Goal: Task Accomplishment & Management: Complete application form

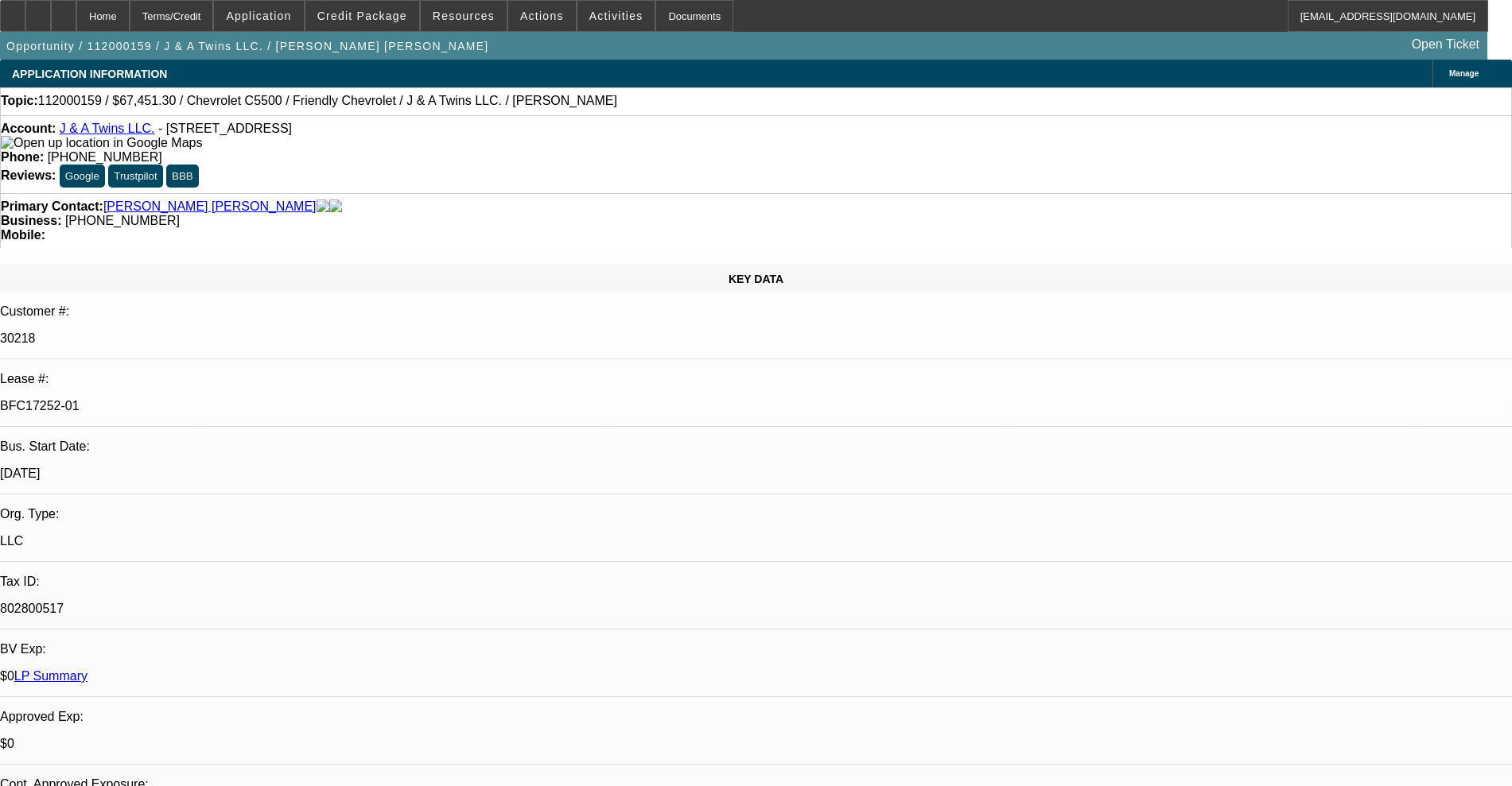
select select "0"
select select "2"
select select "0"
select select "6"
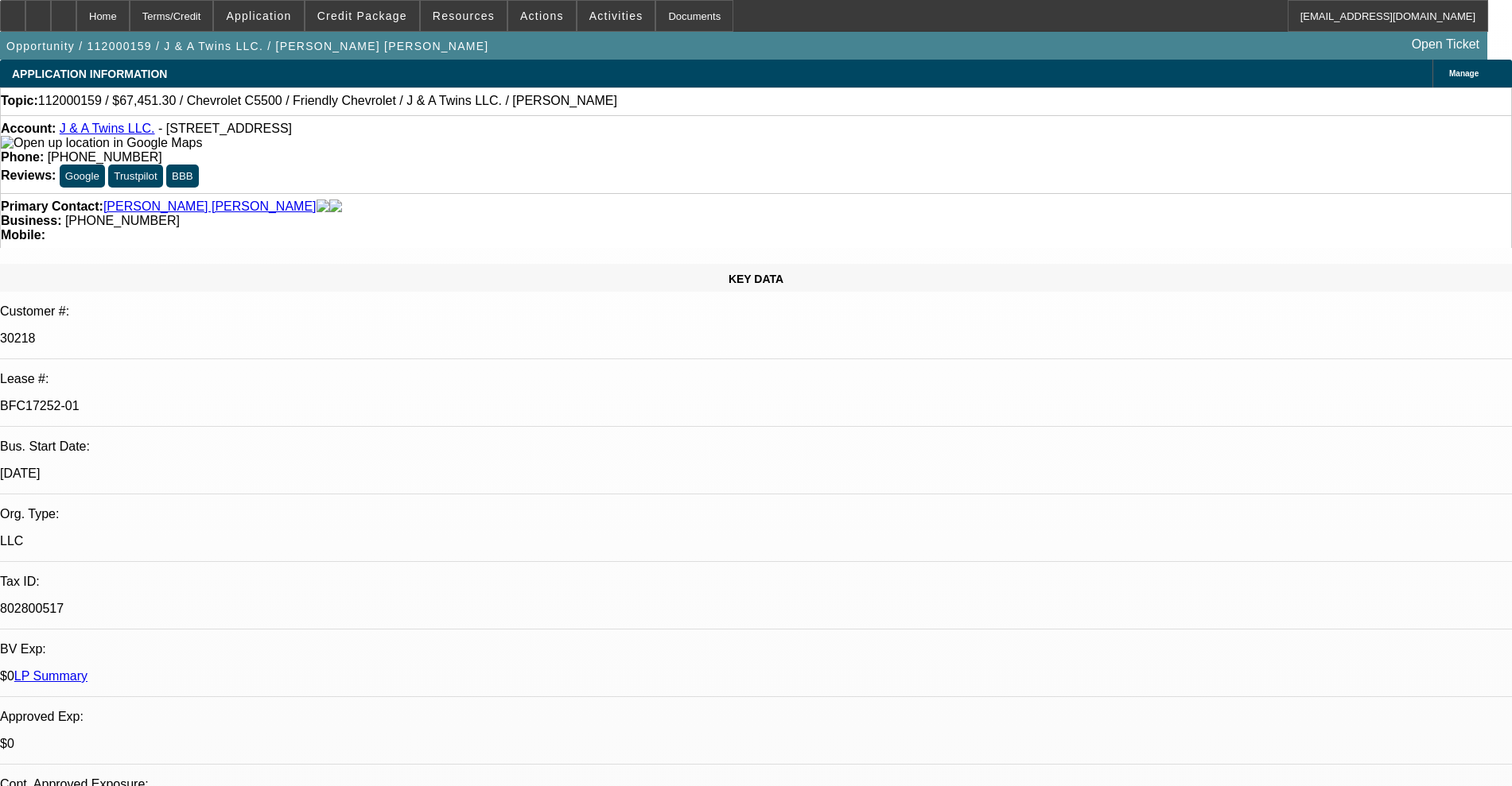
select select "0"
select select "2"
select select "0"
select select "6"
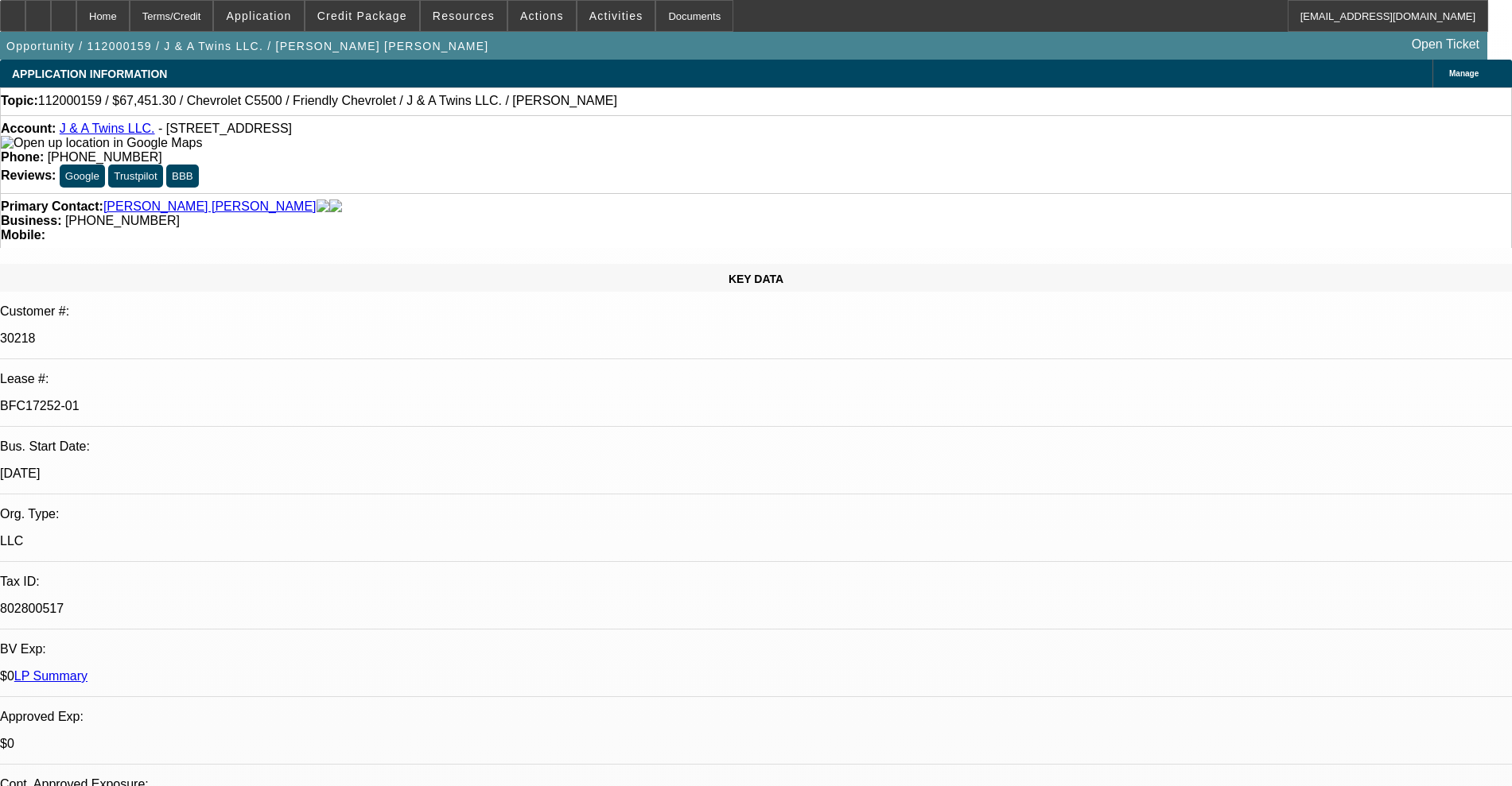
select select "0"
select select "2"
select select "0"
select select "6"
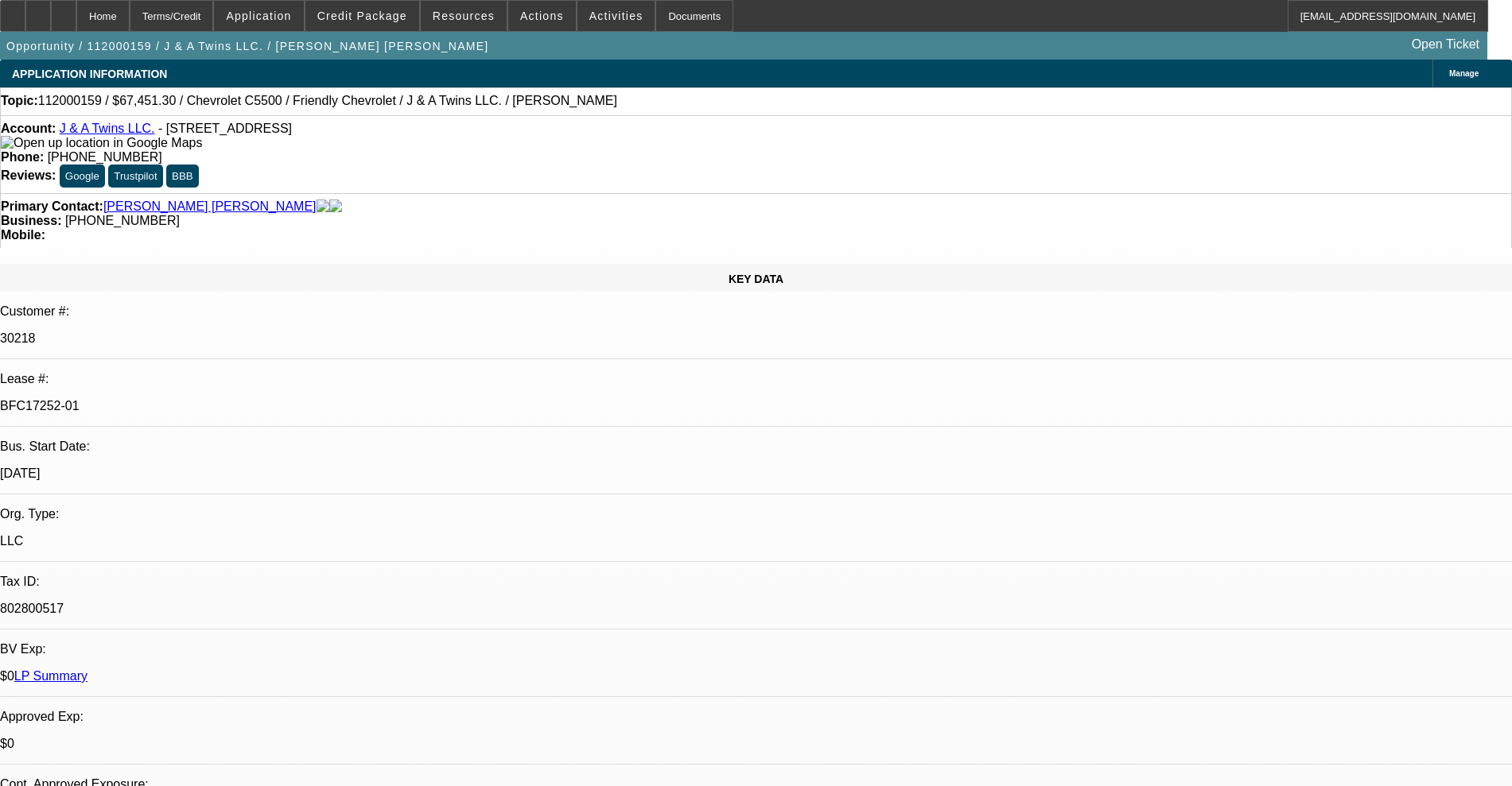
select select "0"
select select "3"
select select "2"
select select "0"
select select "6"
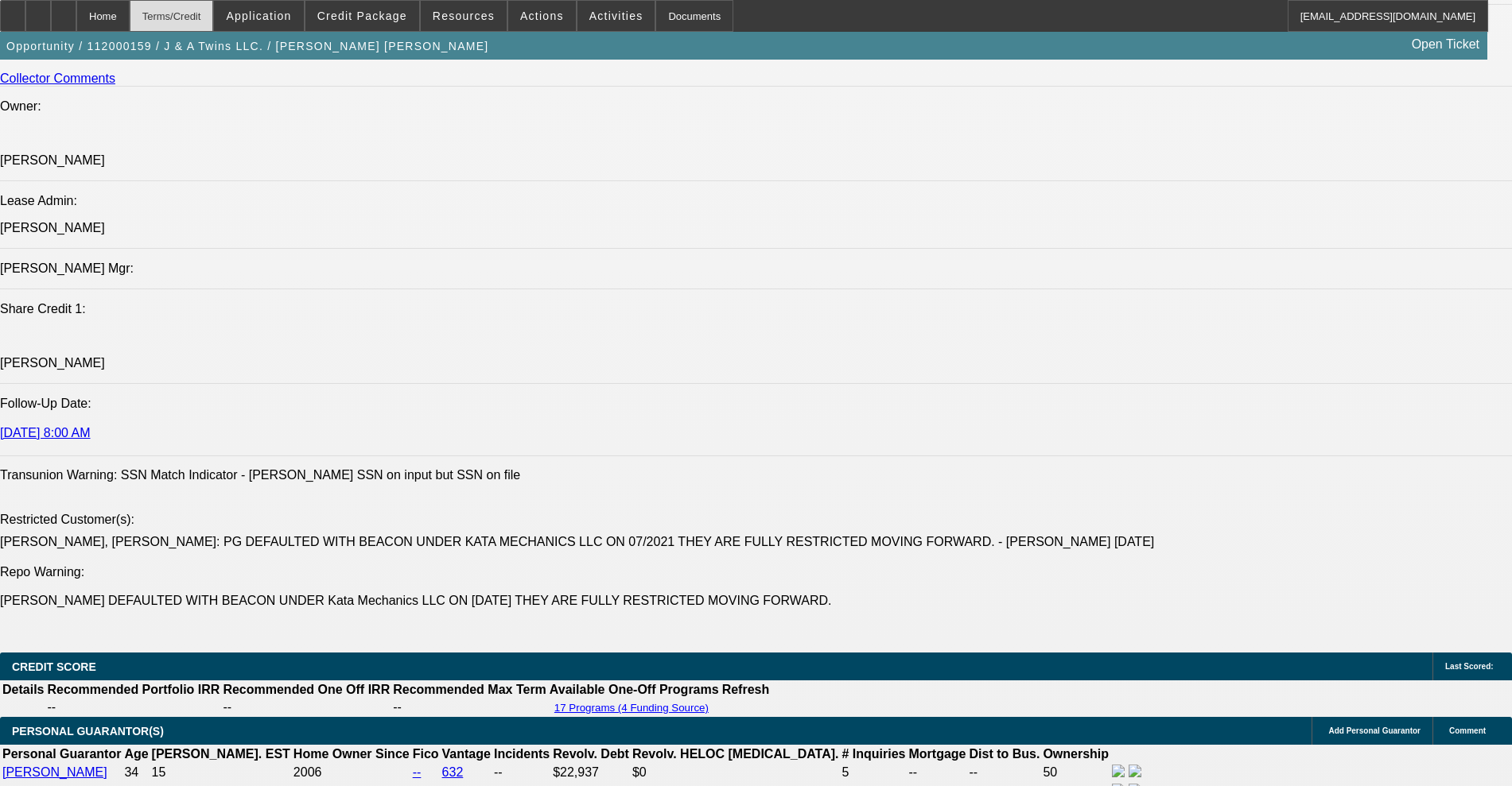
scroll to position [1988, 0]
